Goal: Task Accomplishment & Management: Manage account settings

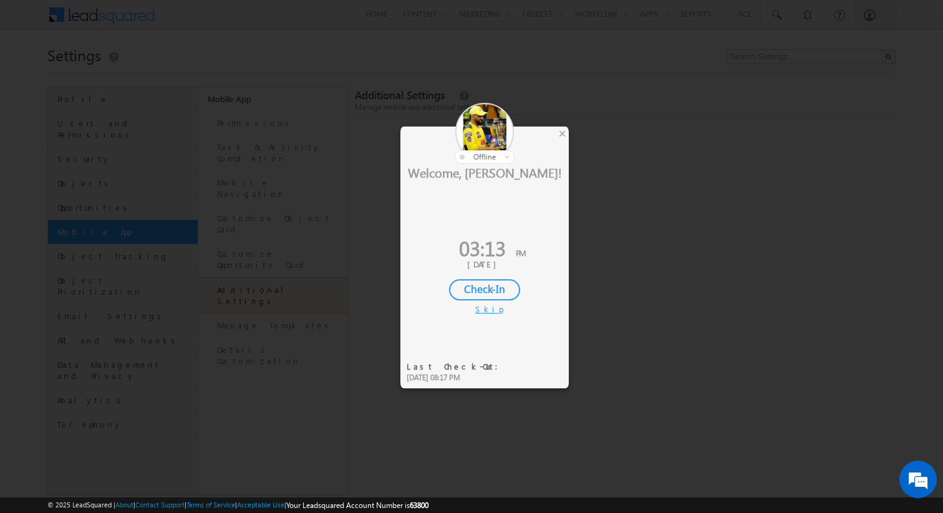
click at [486, 308] on div "Skip" at bounding box center [484, 309] width 19 height 11
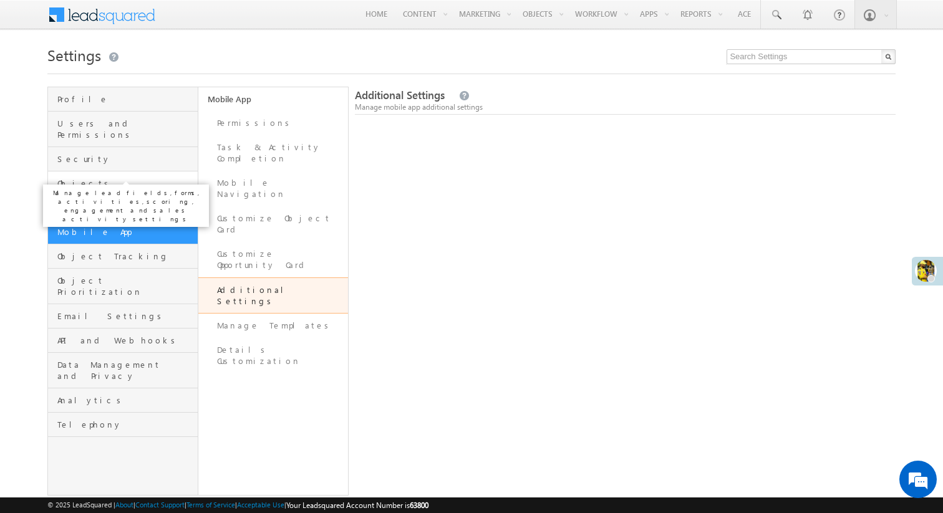
click at [116, 178] on span "Objects" at bounding box center [125, 183] width 137 height 11
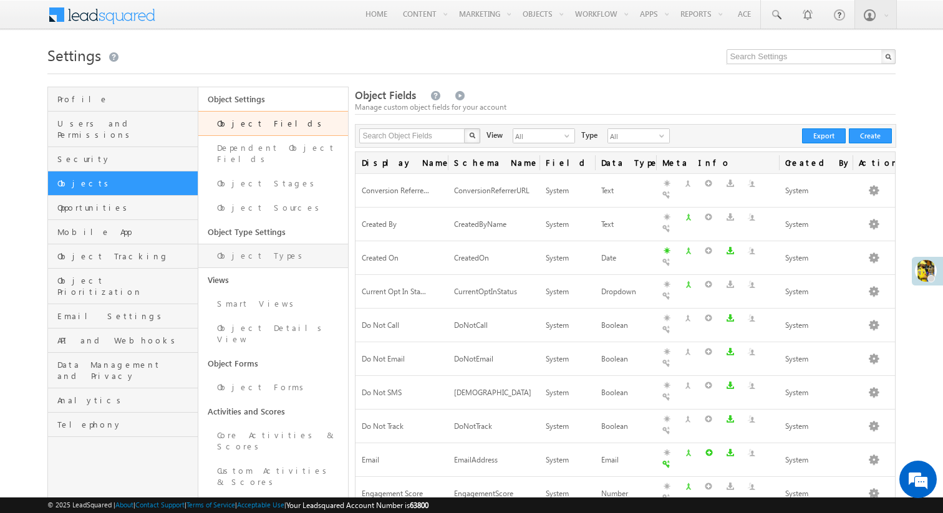
click at [279, 246] on link "Object Types" at bounding box center [273, 256] width 150 height 24
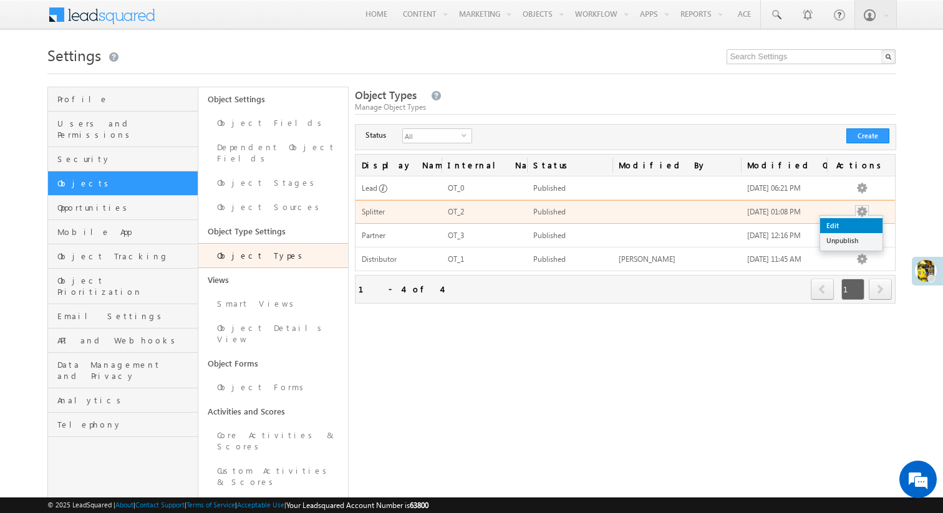
click at [859, 226] on link "Edit" at bounding box center [851, 225] width 62 height 15
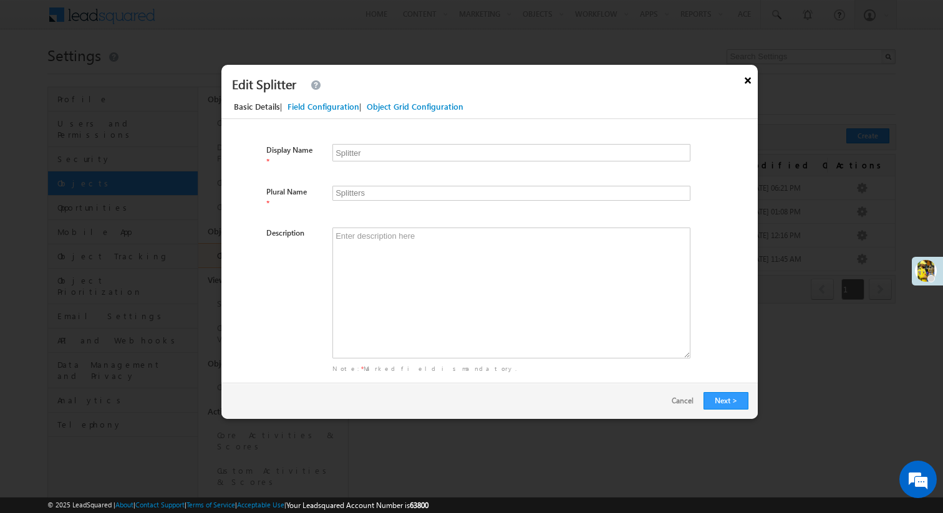
click at [746, 82] on button "×" at bounding box center [748, 78] width 20 height 26
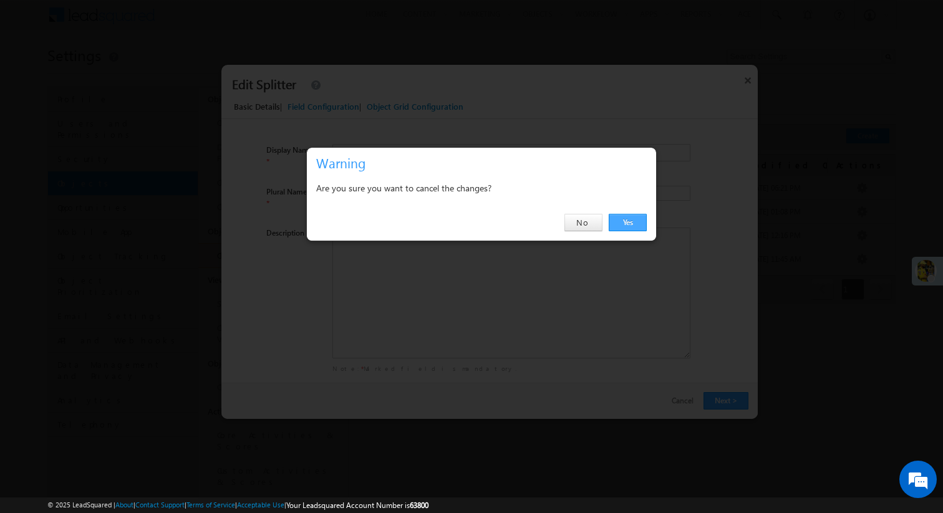
click at [615, 225] on link "Yes" at bounding box center [628, 222] width 38 height 17
